Goal: Information Seeking & Learning: Learn about a topic

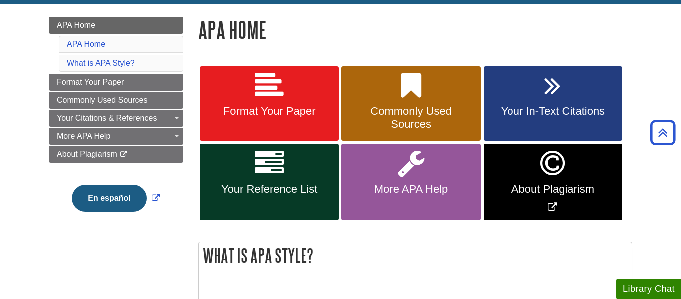
scroll to position [132, 0]
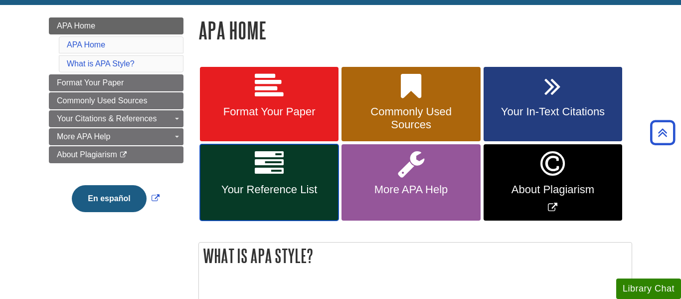
click at [302, 162] on link "Your Reference List" at bounding box center [269, 182] width 139 height 76
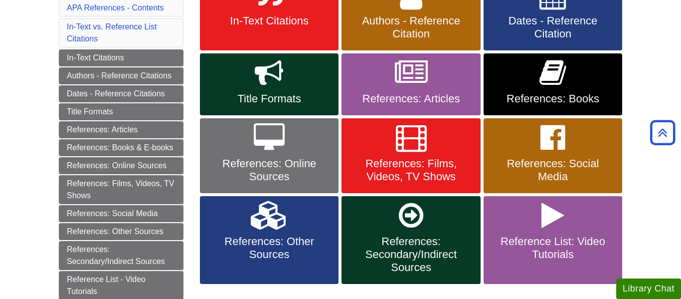
scroll to position [223, 0]
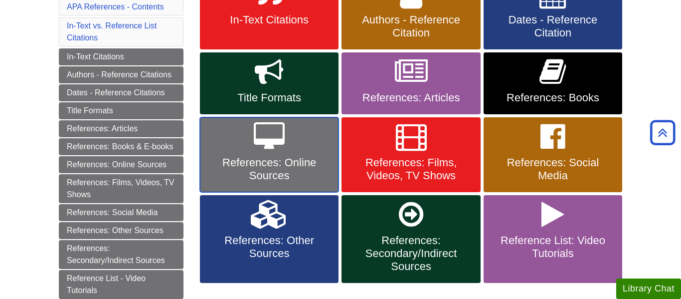
click at [312, 155] on link "References: Online Sources" at bounding box center [269, 154] width 139 height 75
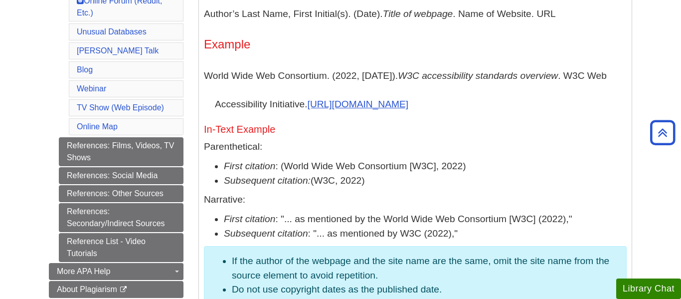
scroll to position [611, 0]
